Goal: Task Accomplishment & Management: Manage account settings

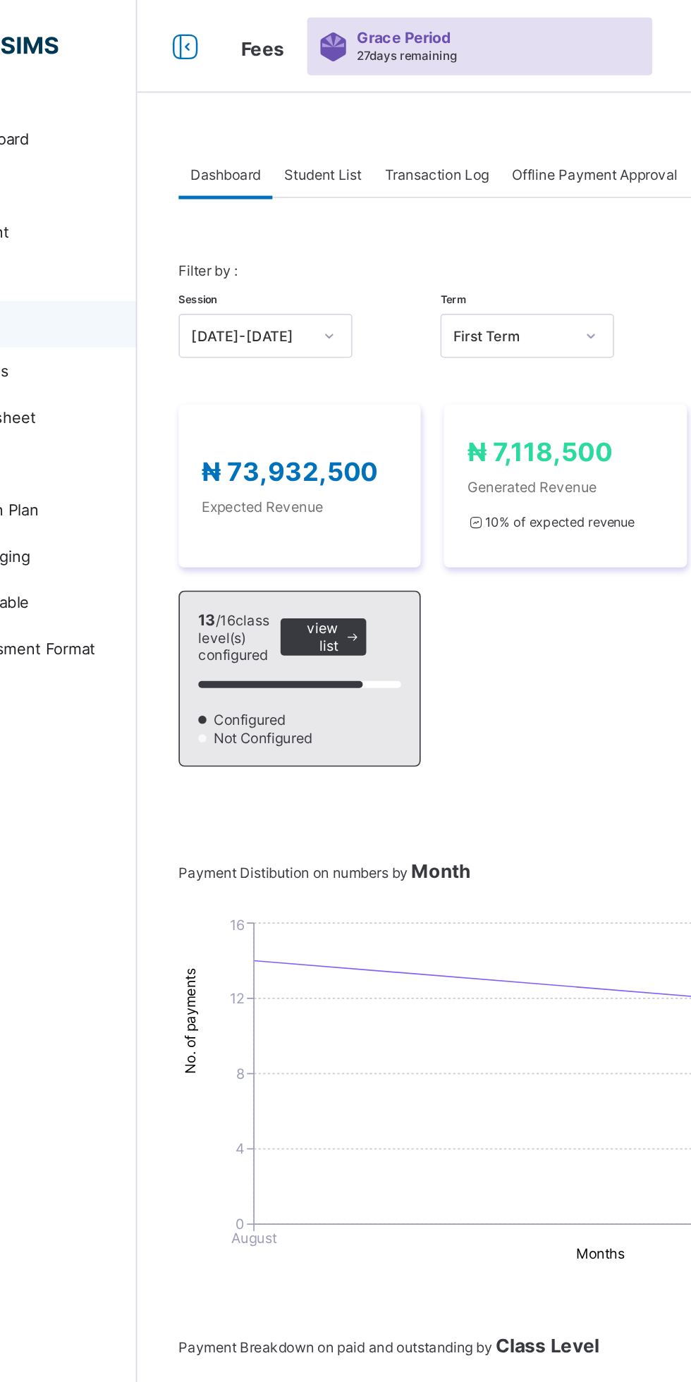
click at [287, 104] on span "Student List" at bounding box center [282, 106] width 47 height 11
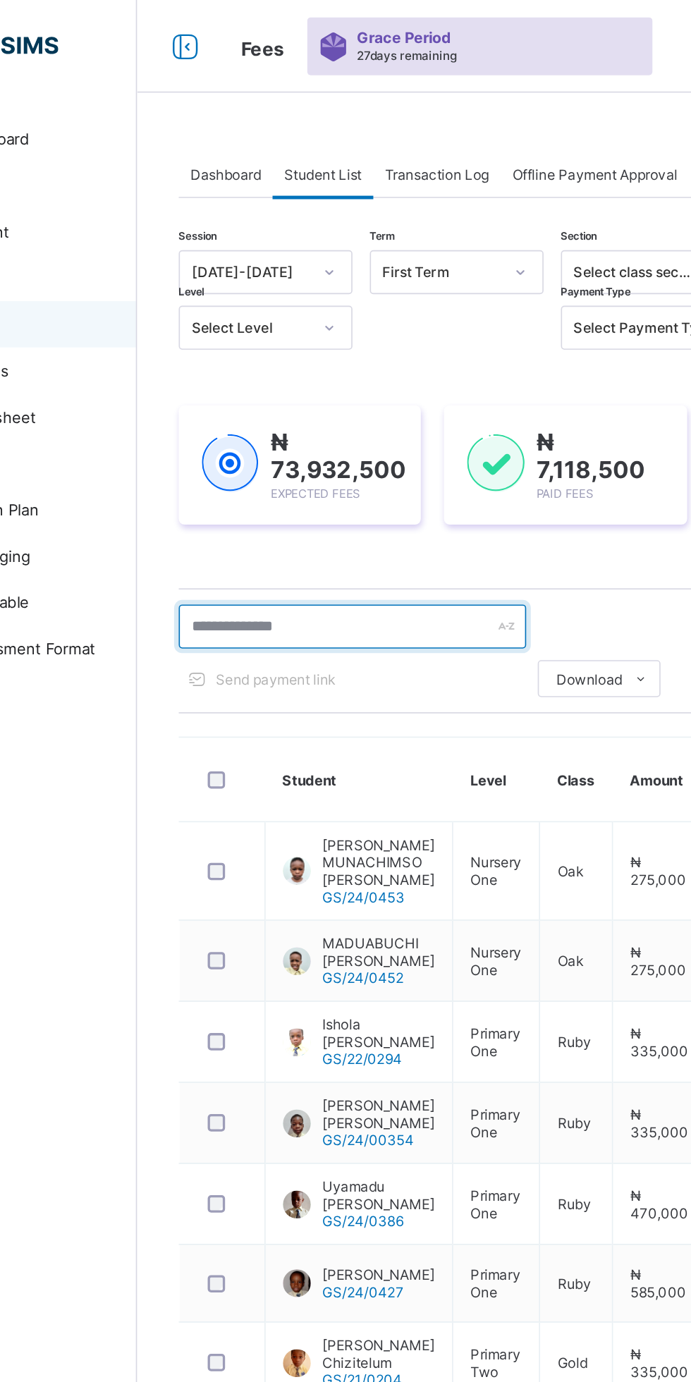
click at [295, 379] on input "text" at bounding box center [301, 381] width 212 height 27
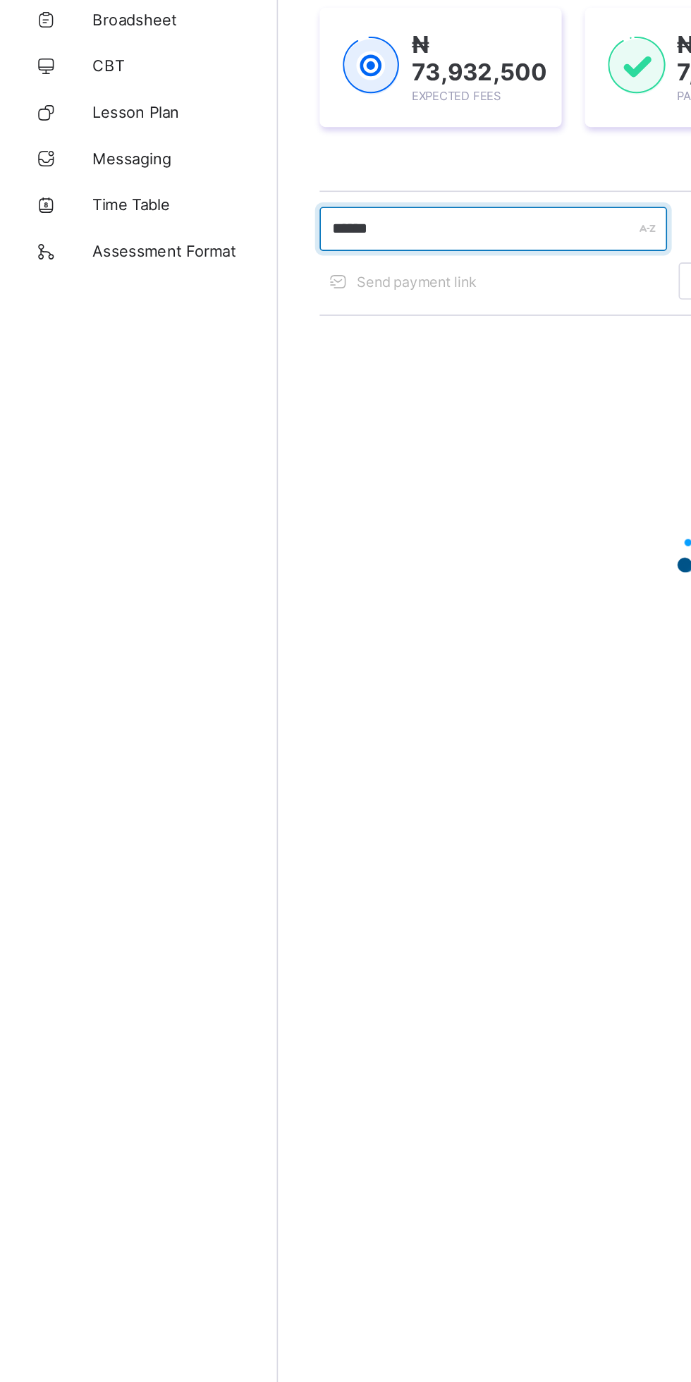
type input "******"
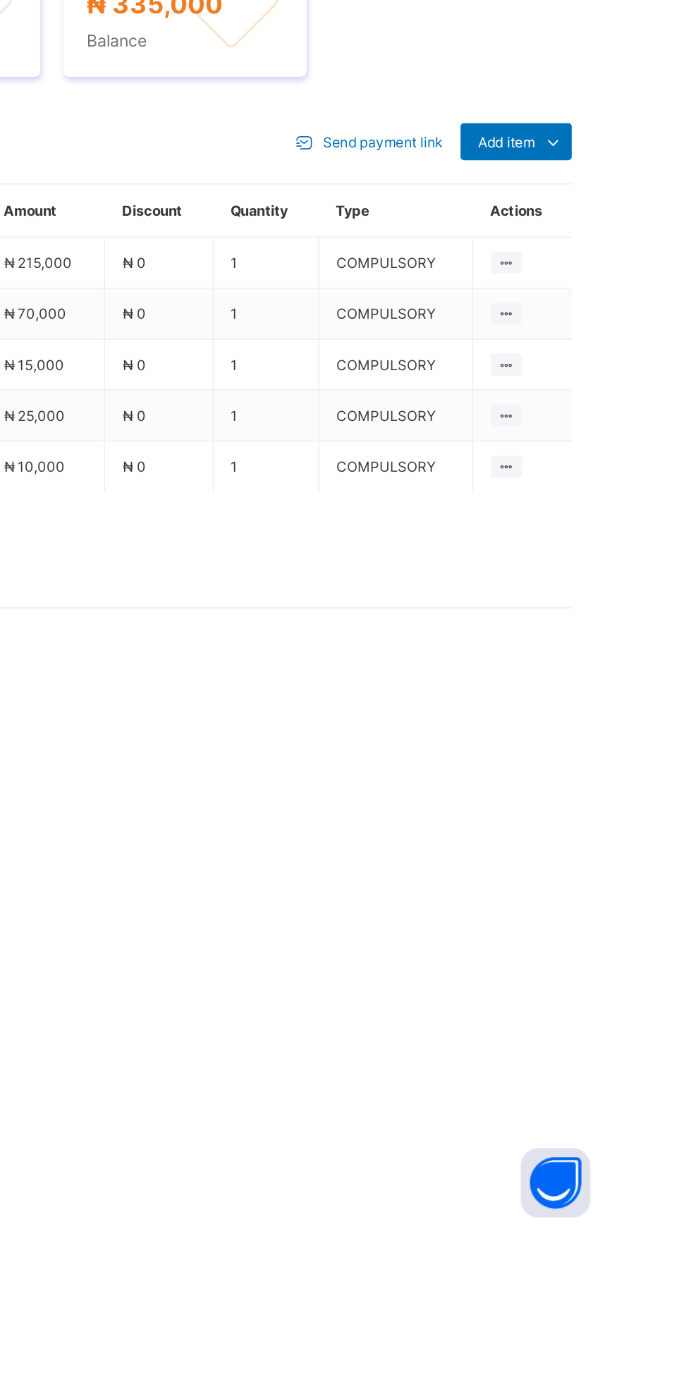
click at [654, 727] on icon at bounding box center [655, 720] width 16 height 14
click at [0, 0] on div "Optional items" at bounding box center [0, 0] width 0 height 0
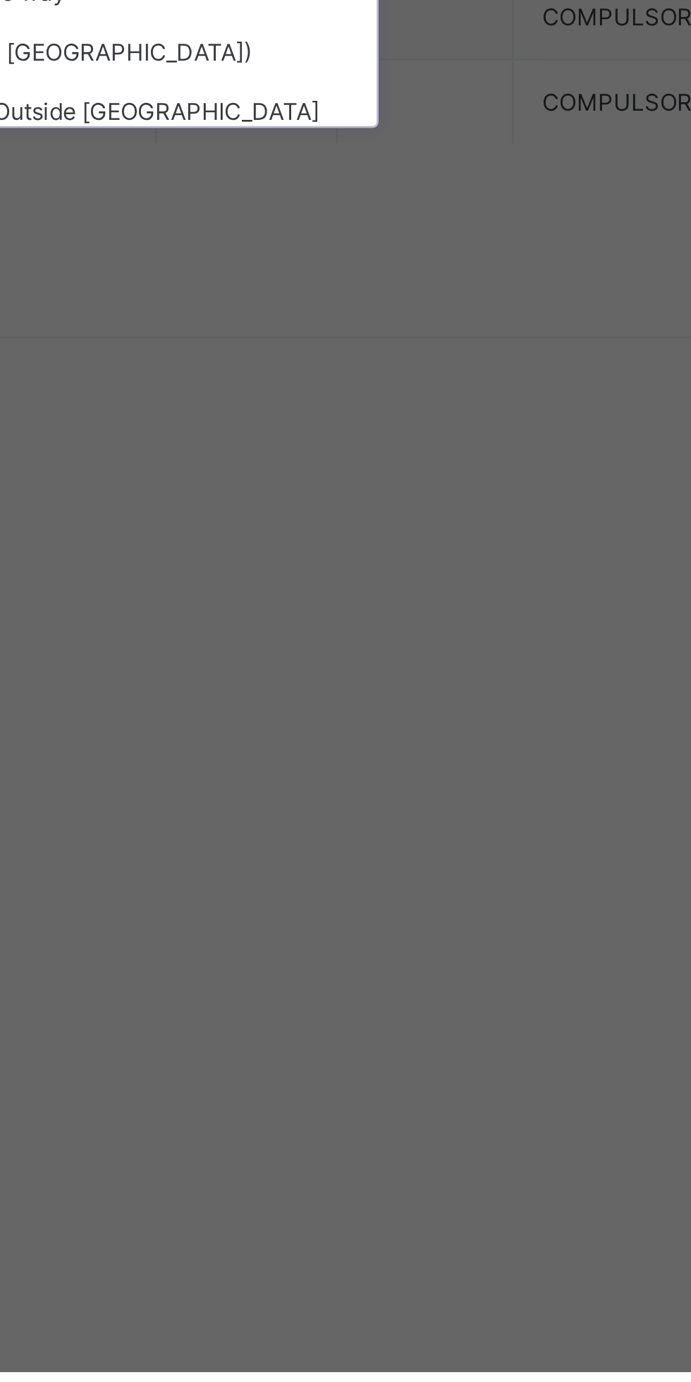
scroll to position [63, 0]
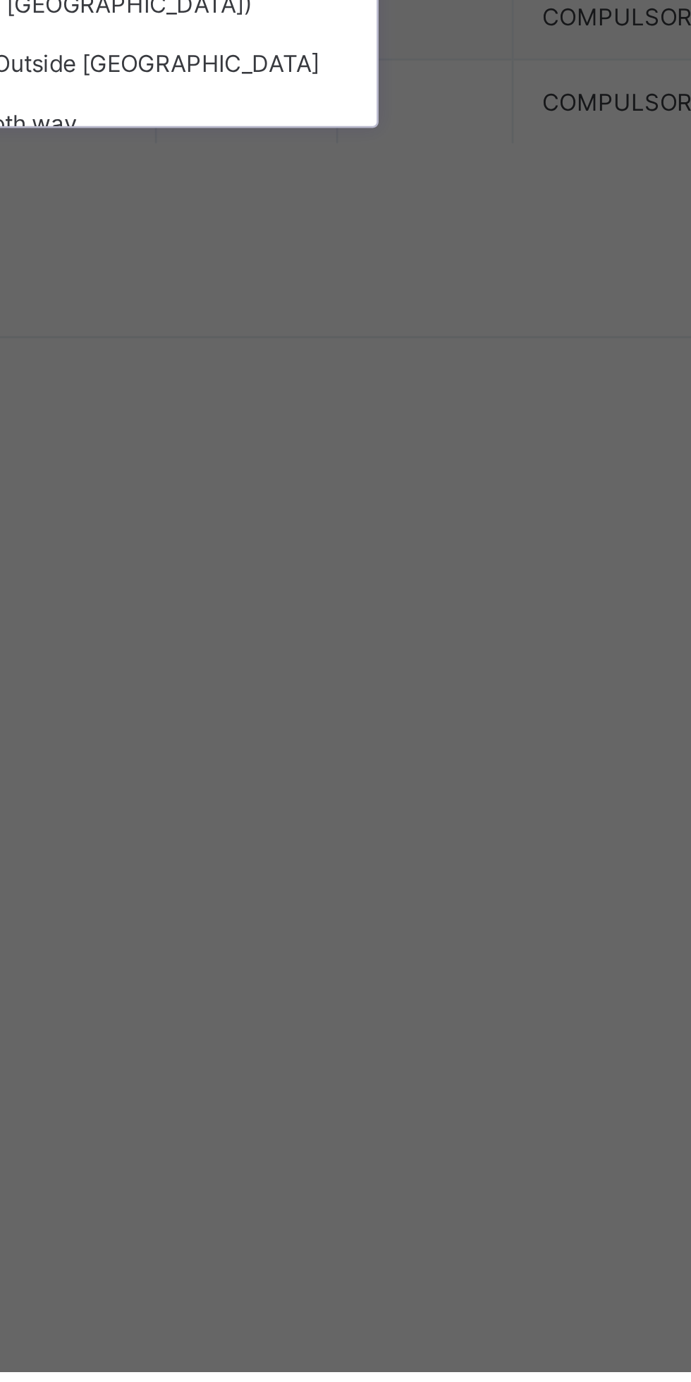
click at [454, 740] on div "Uniform Short" at bounding box center [345, 729] width 233 height 22
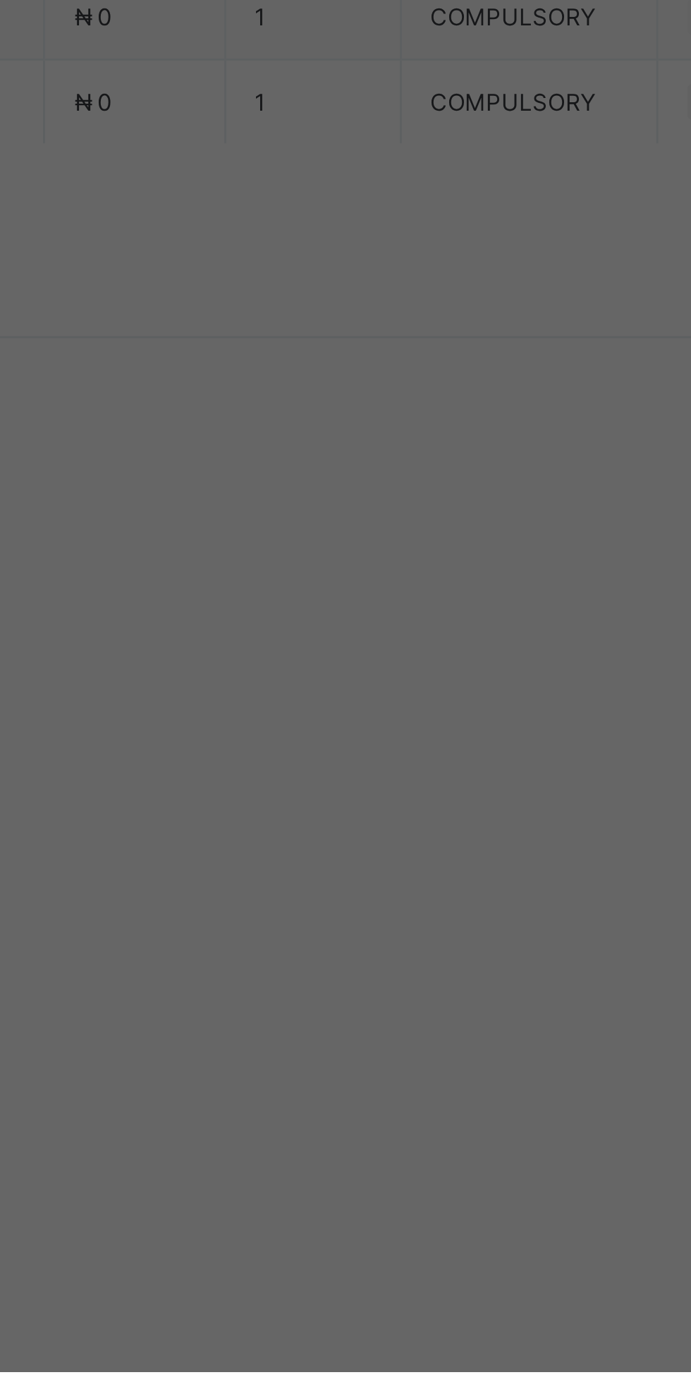
click at [452, 819] on span "Save" at bounding box center [420, 814] width 63 height 11
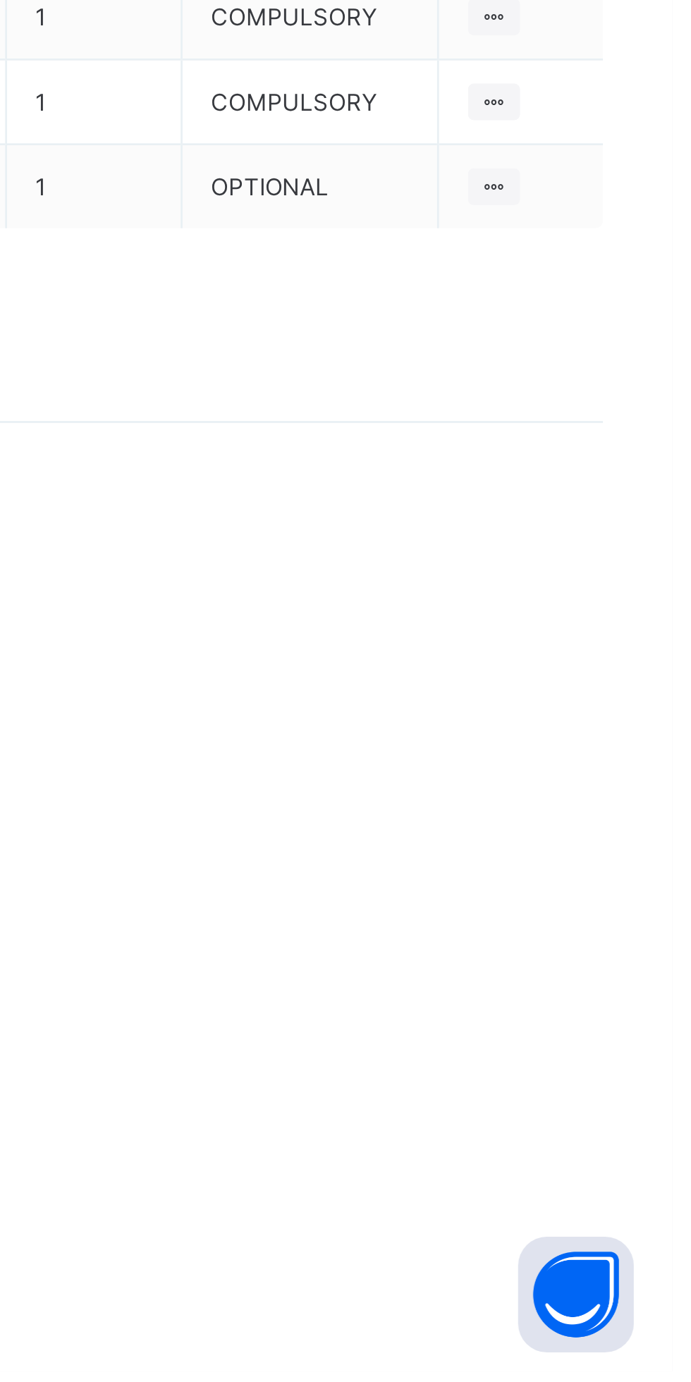
click at [621, 726] on span "Add item" at bounding box center [626, 720] width 35 height 11
click at [0, 0] on div "Optional items" at bounding box center [0, 0] width 0 height 0
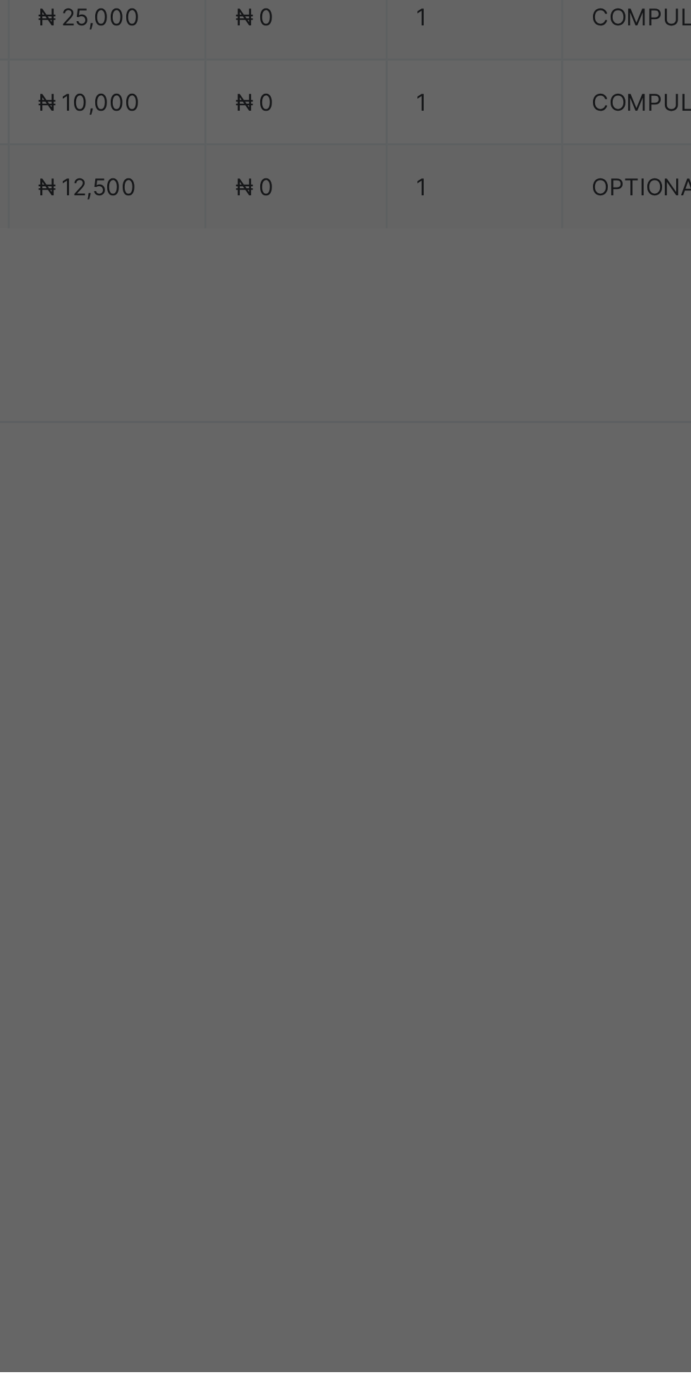
type input "***"
click at [422, 738] on div "Uniform Shirt" at bounding box center [345, 727] width 233 height 22
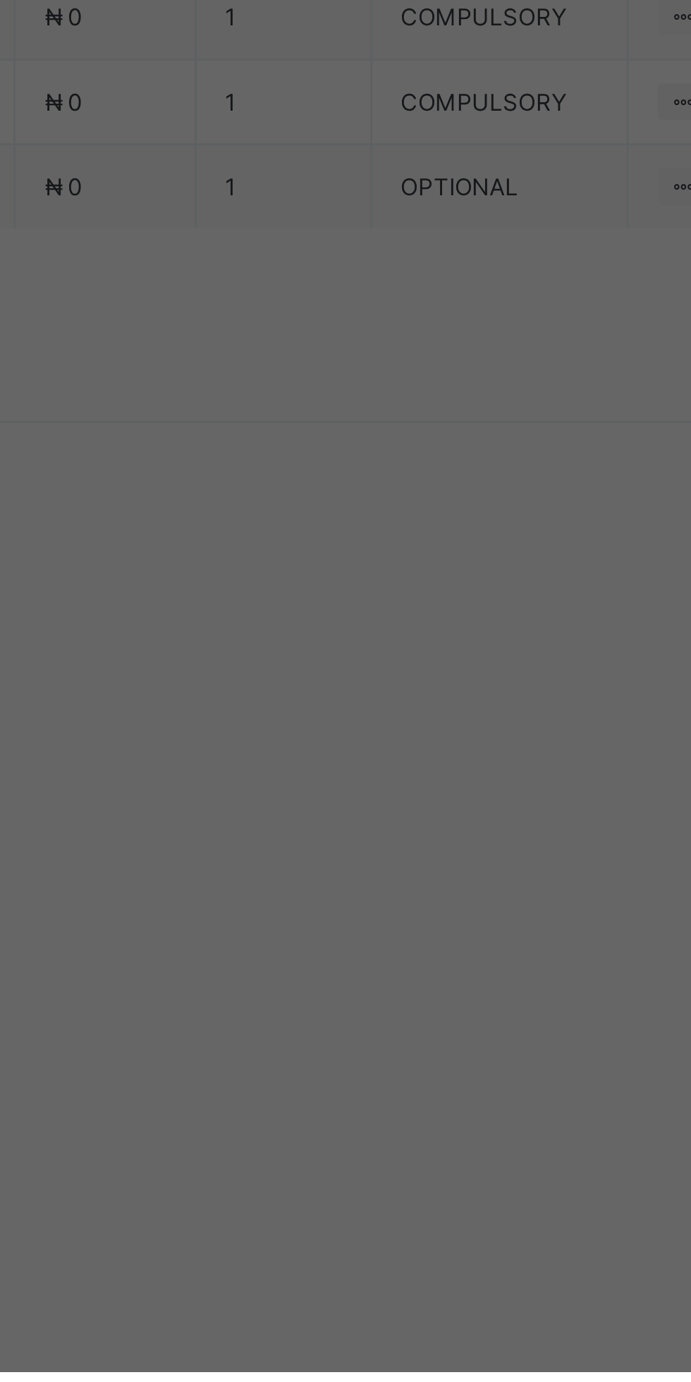
click at [452, 819] on span "Save" at bounding box center [420, 814] width 63 height 11
